Goal: Entertainment & Leisure: Consume media (video, audio)

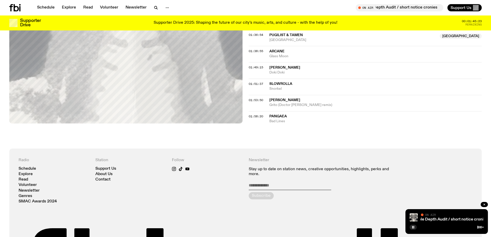
scroll to position [508, 0]
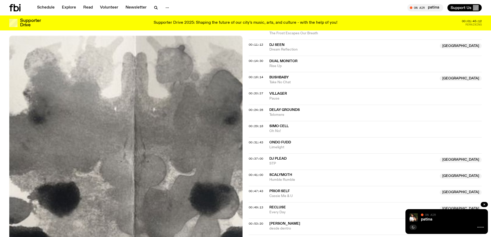
scroll to position [154, 0]
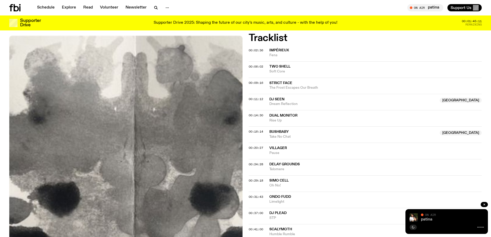
click at [425, 219] on link "patina" at bounding box center [426, 219] width 11 height 4
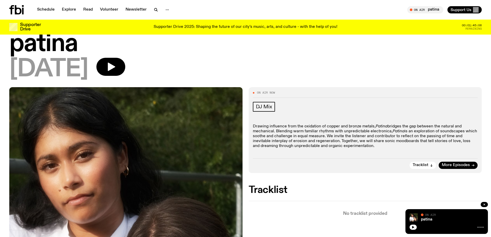
scroll to position [26, 0]
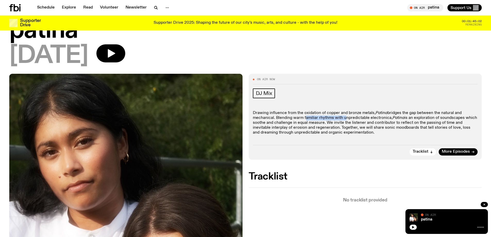
drag, startPoint x: 308, startPoint y: 116, endPoint x: 345, endPoint y: 116, distance: 36.8
click at [345, 116] on p "Drawing influence from the oxidation of copper and bronze metals, Patina bridge…" at bounding box center [365, 123] width 225 height 25
click at [119, 54] on button "button" at bounding box center [110, 53] width 29 height 18
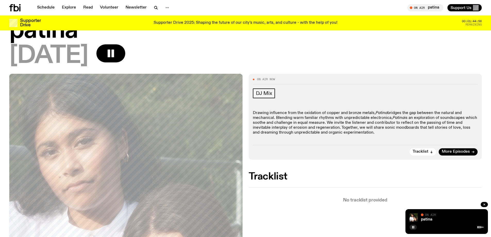
scroll to position [0, 0]
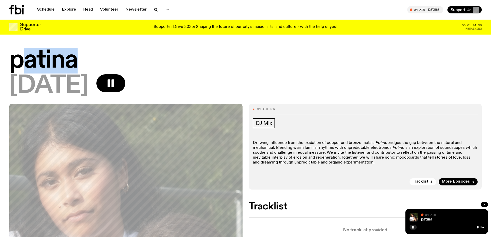
drag, startPoint x: 62, startPoint y: 57, endPoint x: 17, endPoint y: 58, distance: 44.8
click at [17, 58] on h1 "patina" at bounding box center [245, 60] width 472 height 23
click at [22, 60] on h1 "patina" at bounding box center [245, 60] width 472 height 23
drag, startPoint x: 10, startPoint y: 61, endPoint x: 88, endPoint y: 61, distance: 78.1
click at [88, 61] on div "patina 27.09.25" at bounding box center [245, 76] width 491 height 55
